Goal: Task Accomplishment & Management: Manage account settings

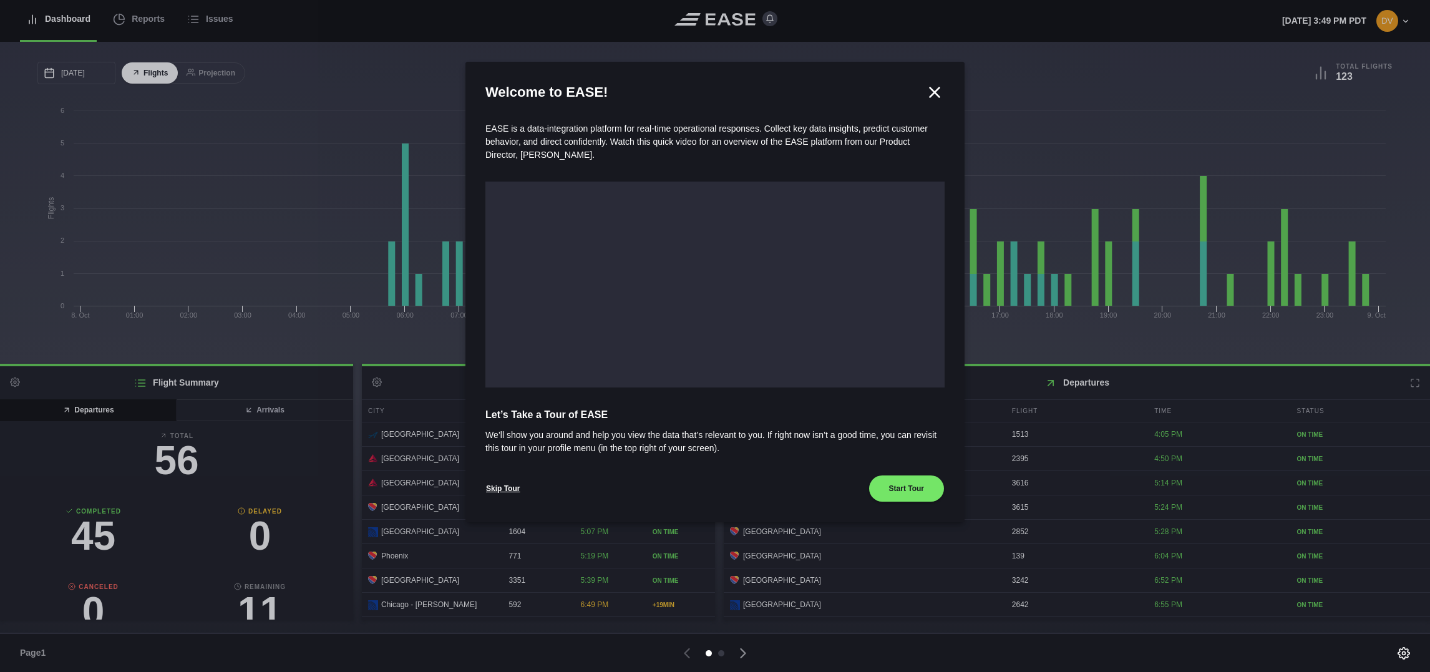
click at [937, 90] on icon at bounding box center [934, 91] width 9 height 9
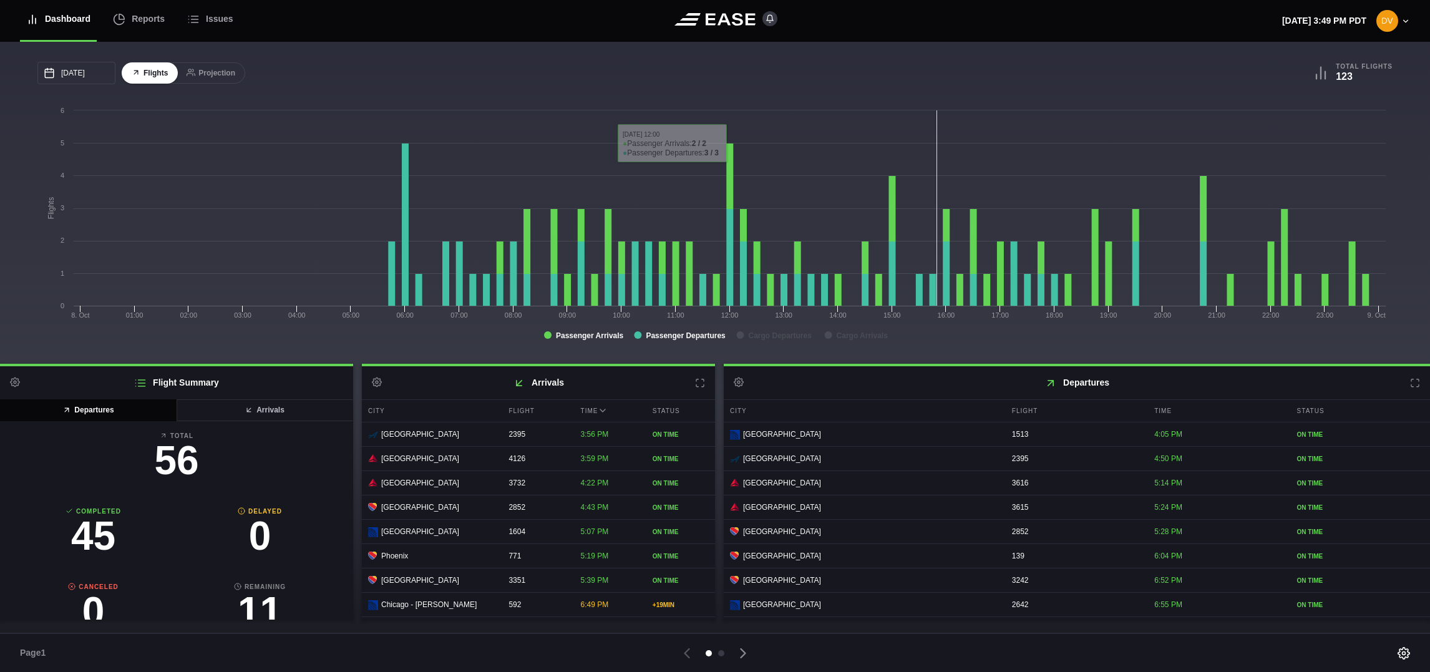
click at [693, 383] on h2 "Arrivals Settings" at bounding box center [538, 382] width 353 height 33
click at [695, 383] on icon at bounding box center [700, 383] width 10 height 10
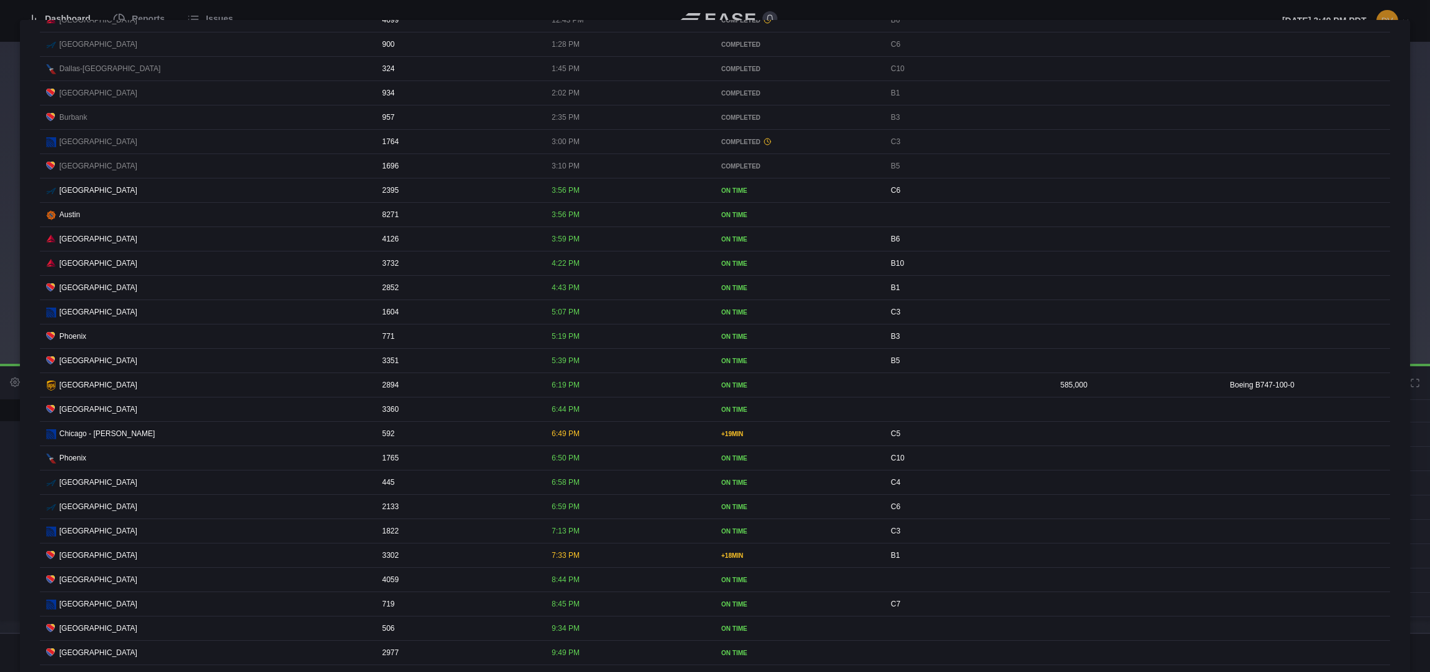
scroll to position [1060, 0]
